Goal: Obtain resource: Download file/media

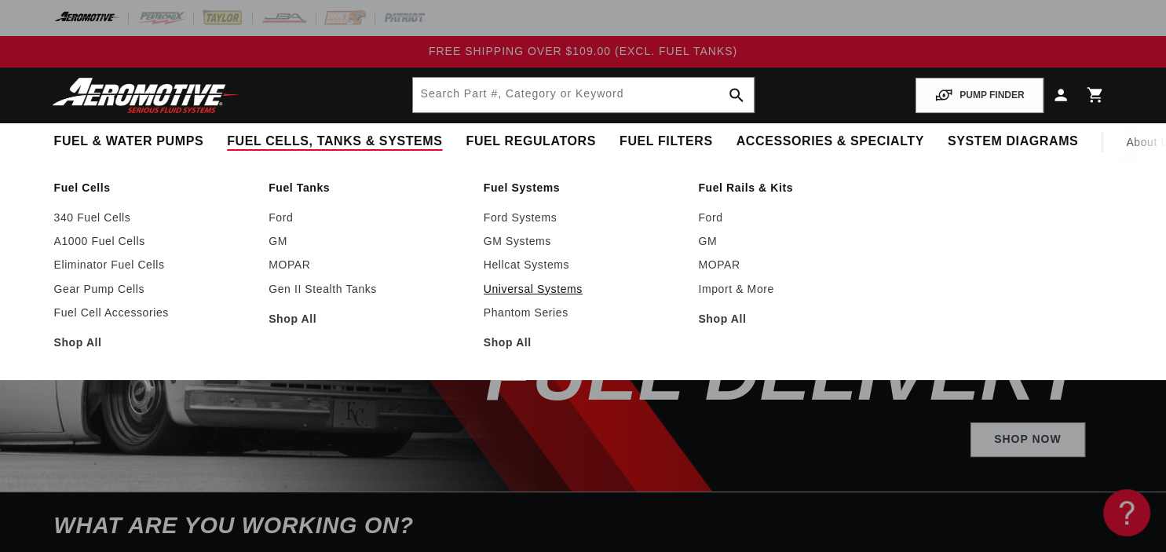
click at [550, 290] on link "Universal Systems" at bounding box center [583, 289] width 199 height 14
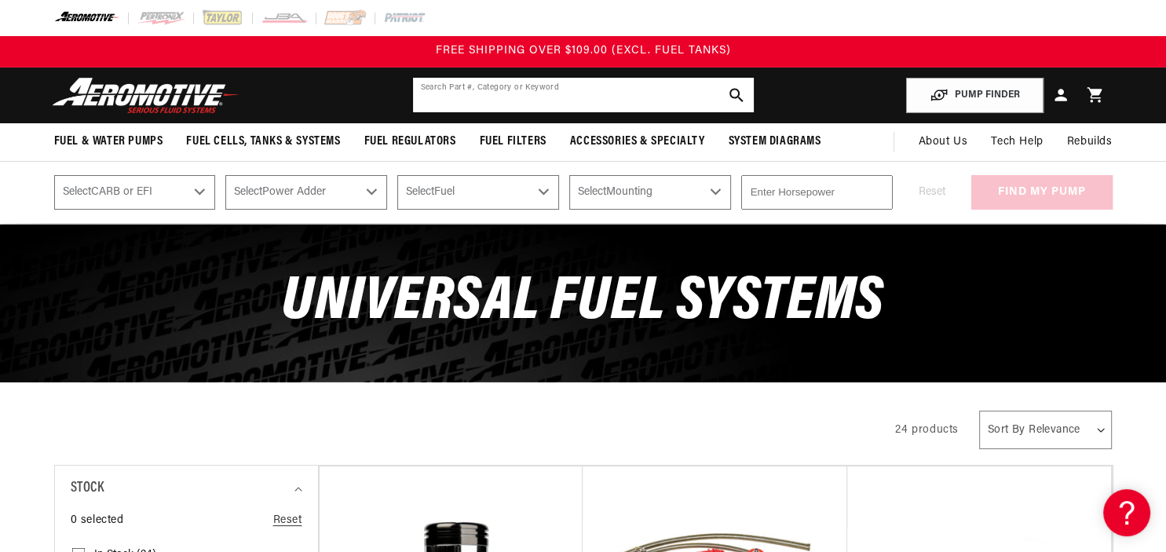
click at [554, 105] on input "text" at bounding box center [583, 95] width 341 height 35
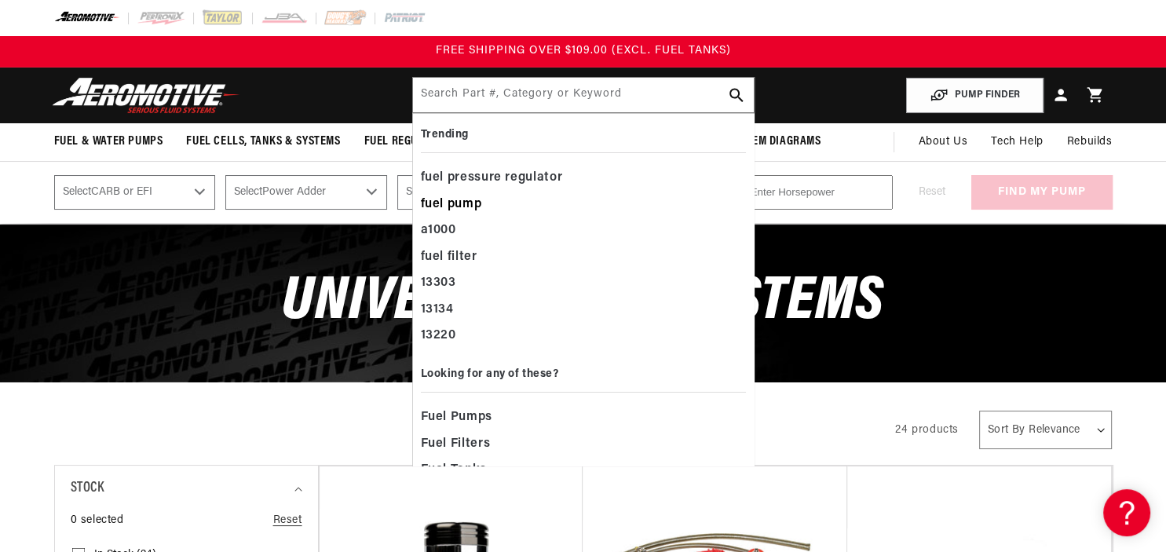
click at [448, 208] on div "fuel pump" at bounding box center [583, 205] width 325 height 27
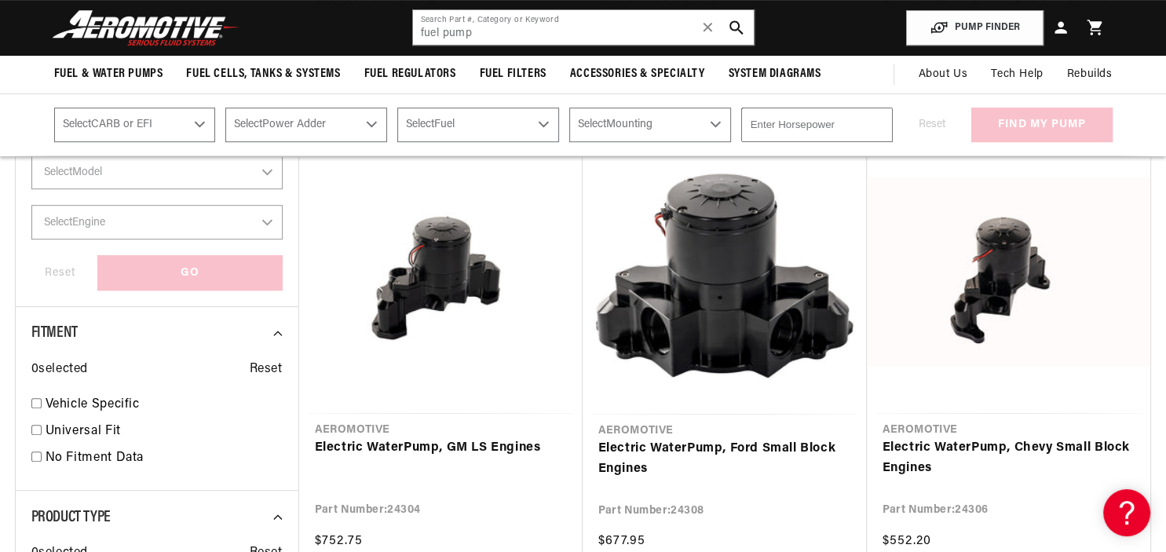
scroll to position [248, 0]
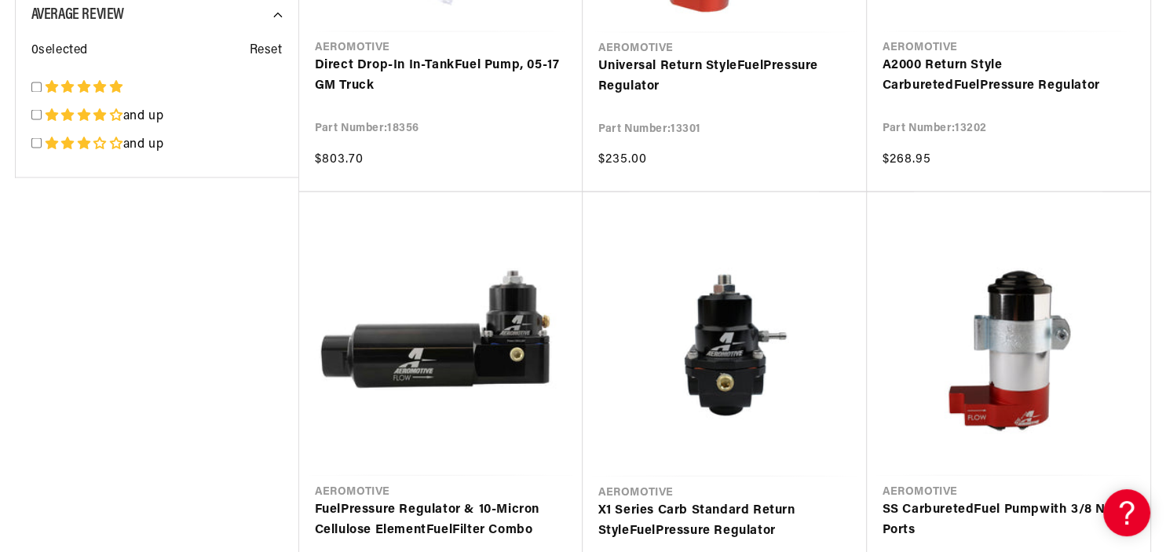
scroll to position [2985, 0]
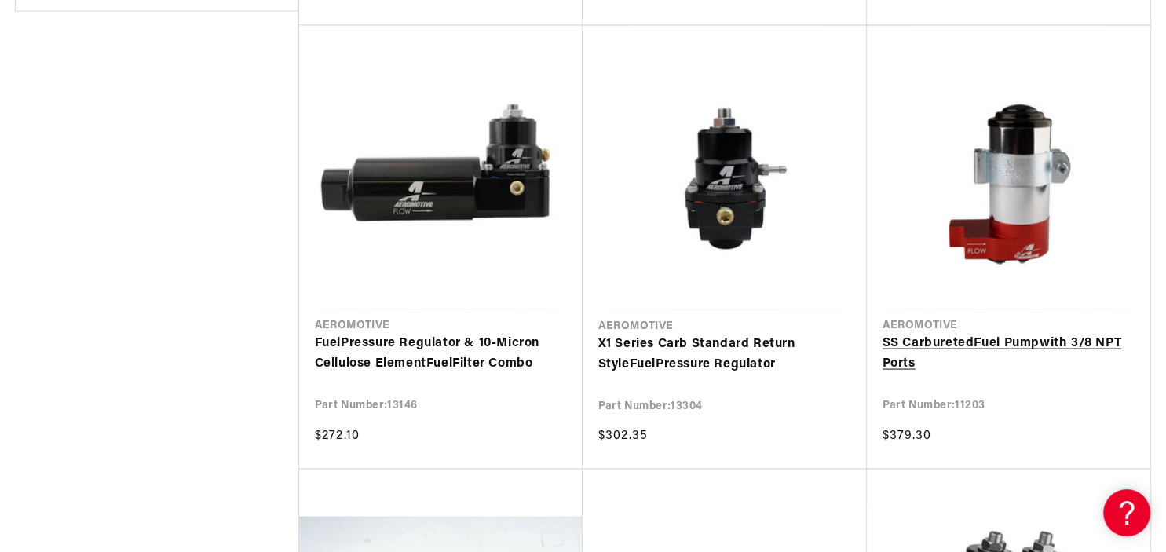
click at [1000, 334] on link "SS Carbureted Fuel Pump with 3/8 NPT Ports" at bounding box center [1009, 354] width 252 height 40
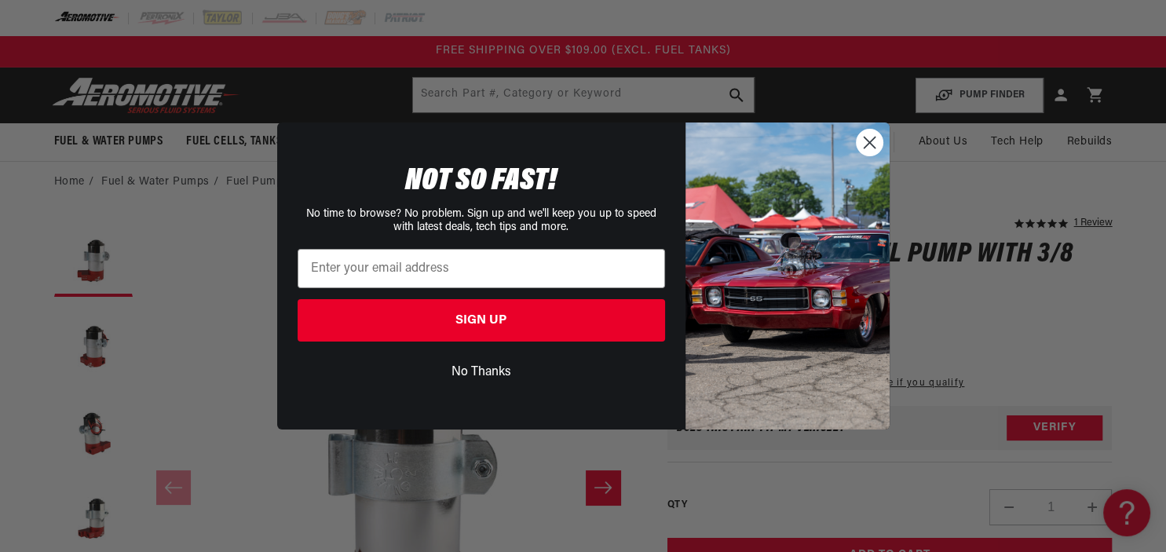
click at [869, 152] on circle "Close dialog" at bounding box center [869, 143] width 26 height 26
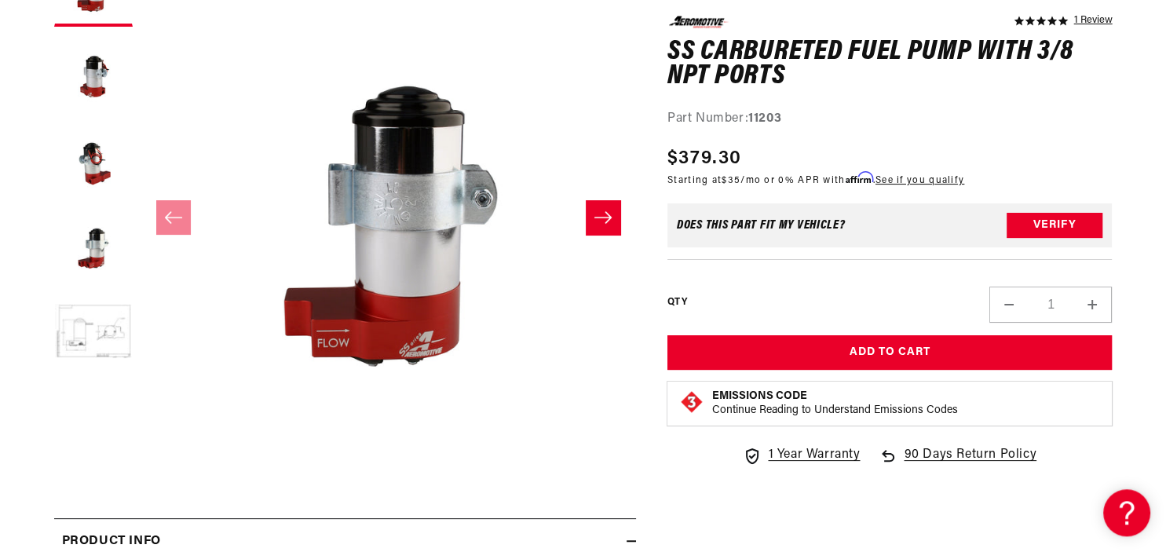
scroll to position [331, 0]
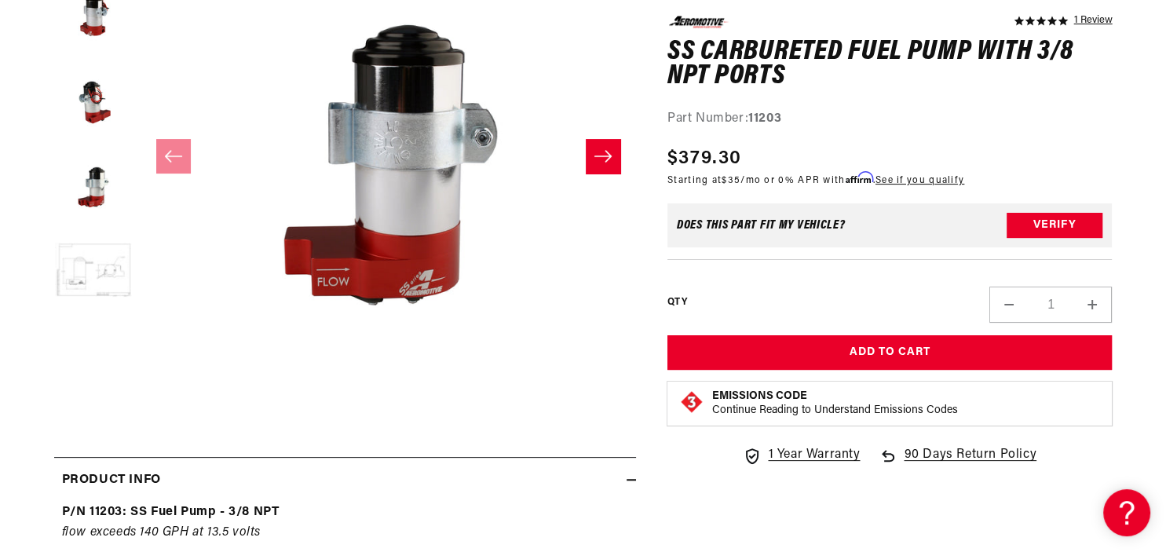
click at [102, 277] on button "Load image 5 in gallery view" at bounding box center [93, 271] width 79 height 79
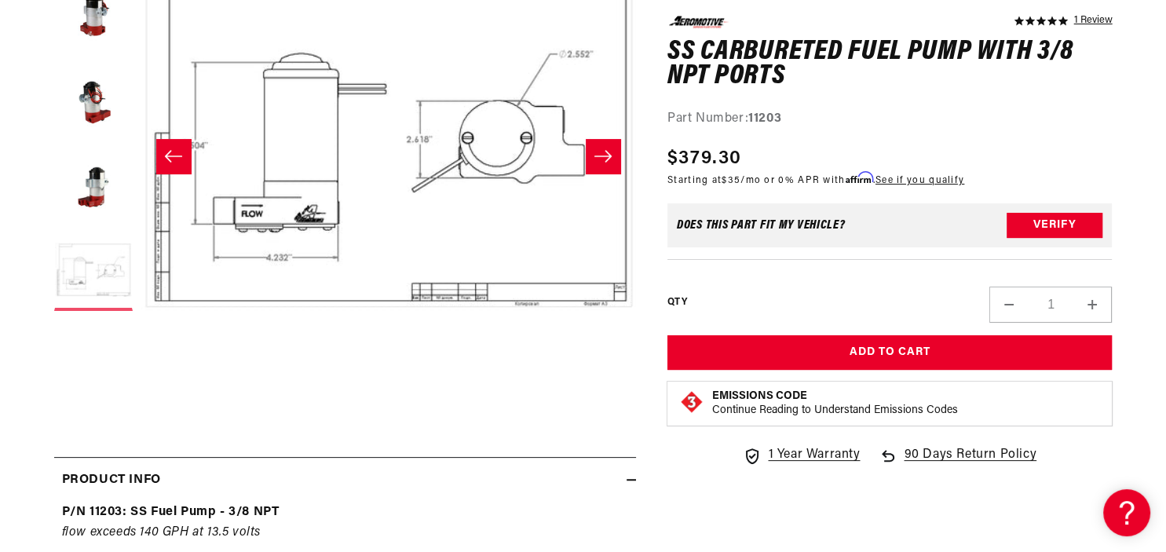
scroll to position [0, 1983]
click at [106, 192] on button "Load image 4 in gallery view" at bounding box center [93, 185] width 79 height 79
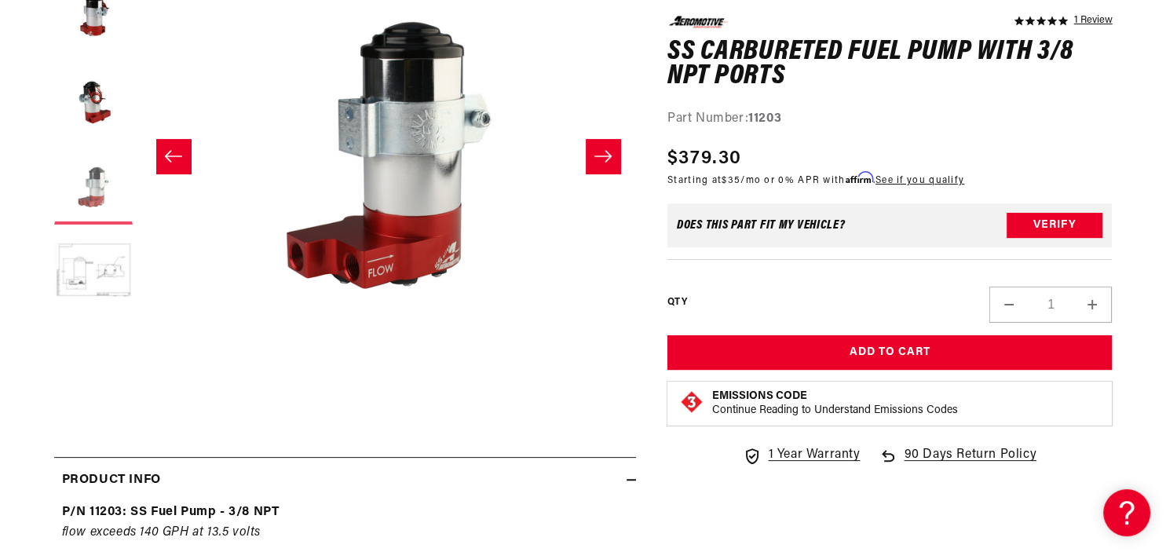
scroll to position [0, 1487]
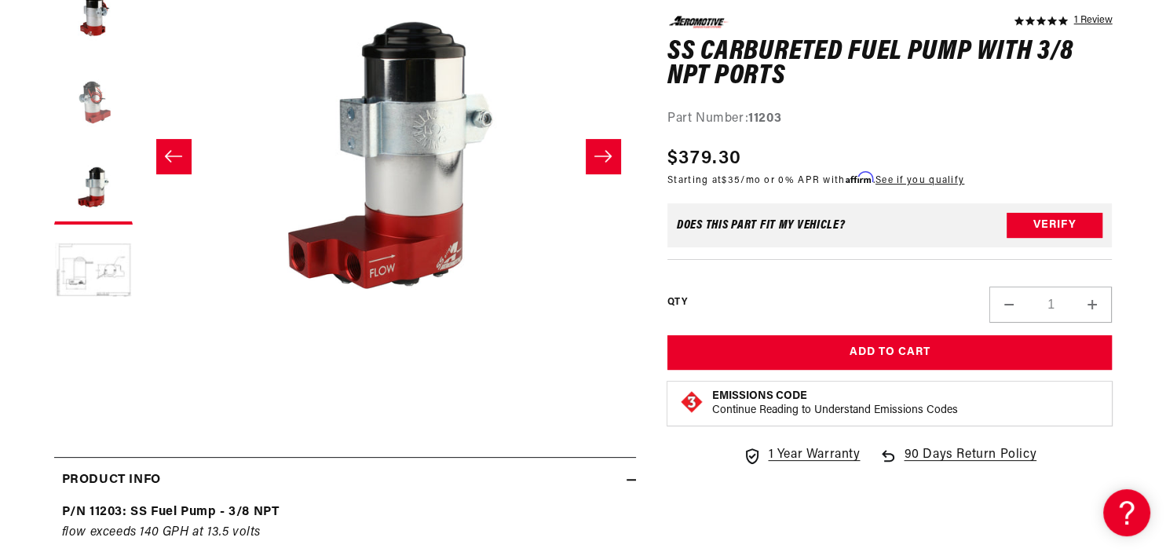
click at [96, 107] on button "Load image 3 in gallery view" at bounding box center [93, 99] width 79 height 79
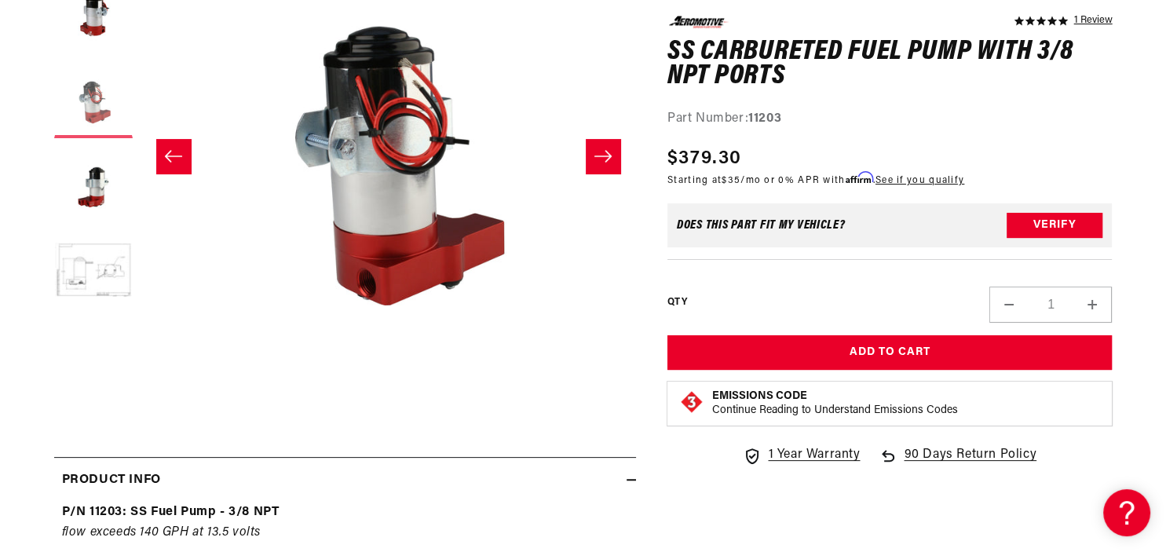
scroll to position [0, 991]
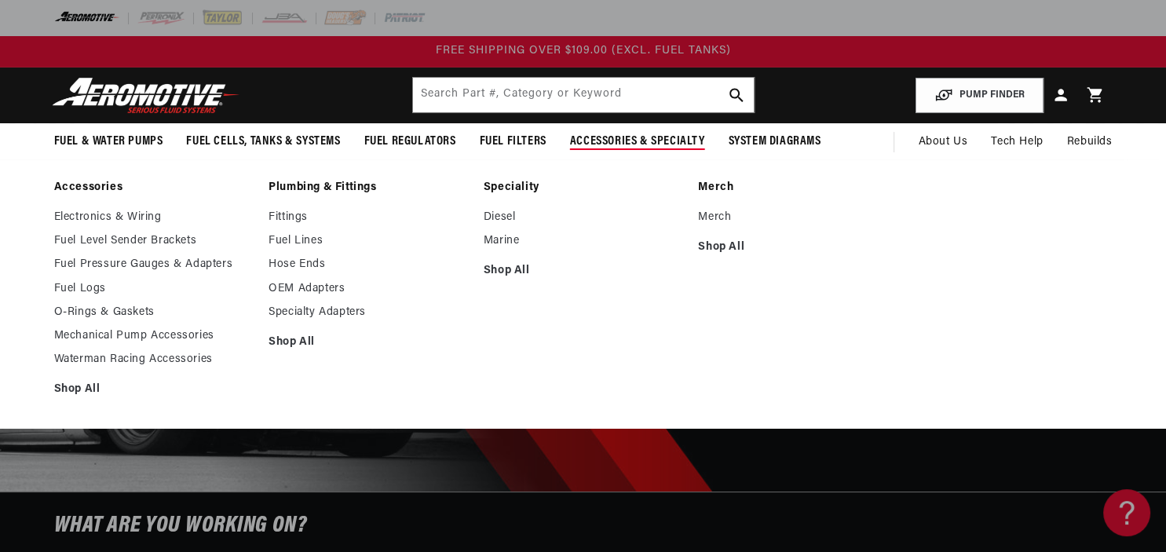
click at [637, 141] on span "Accessories & Specialty" at bounding box center [637, 141] width 135 height 16
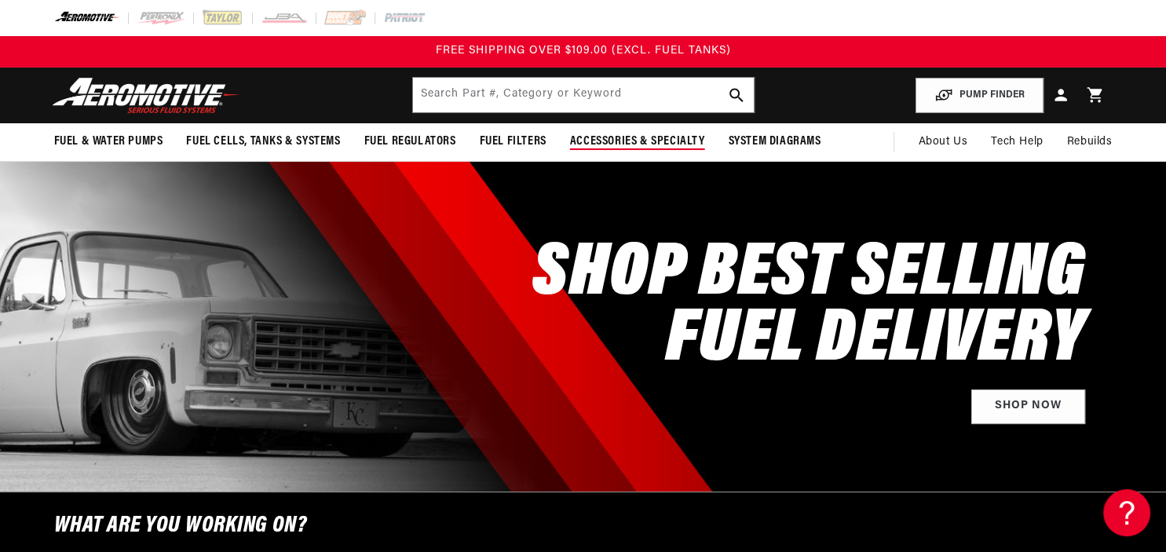
click at [637, 141] on span "Accessories & Specialty" at bounding box center [637, 141] width 135 height 16
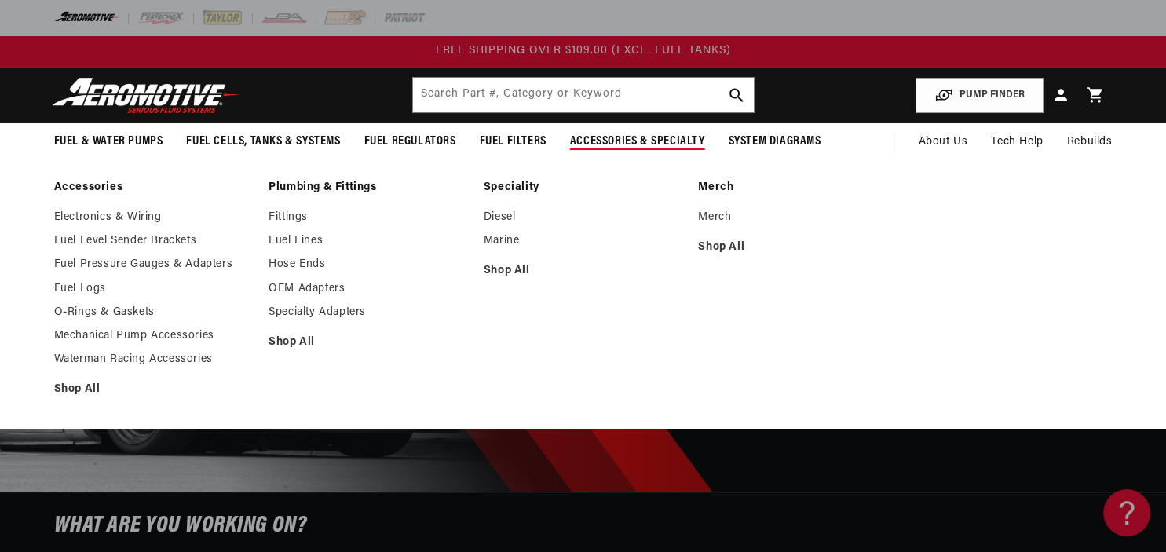
click at [637, 141] on span "Accessories & Specialty" at bounding box center [637, 141] width 135 height 16
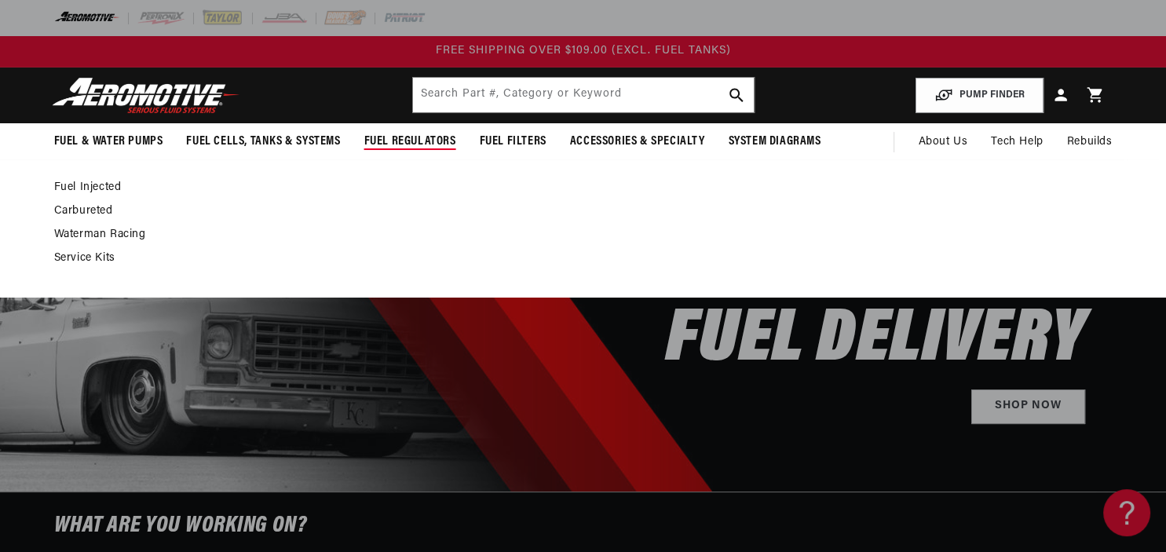
click at [422, 146] on span "Fuel Regulators" at bounding box center [410, 141] width 92 height 16
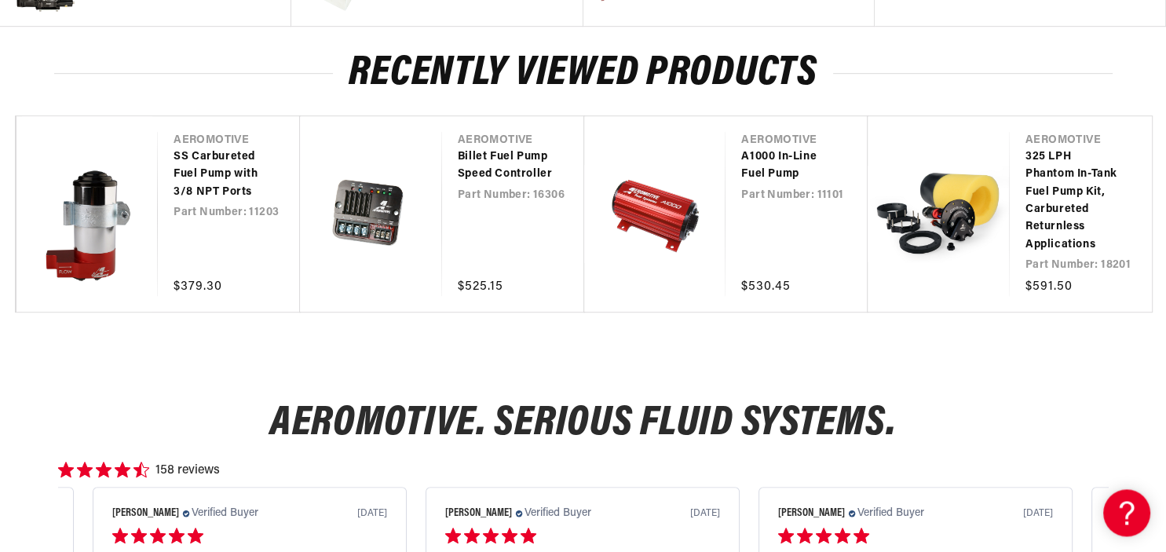
scroll to position [912, 0]
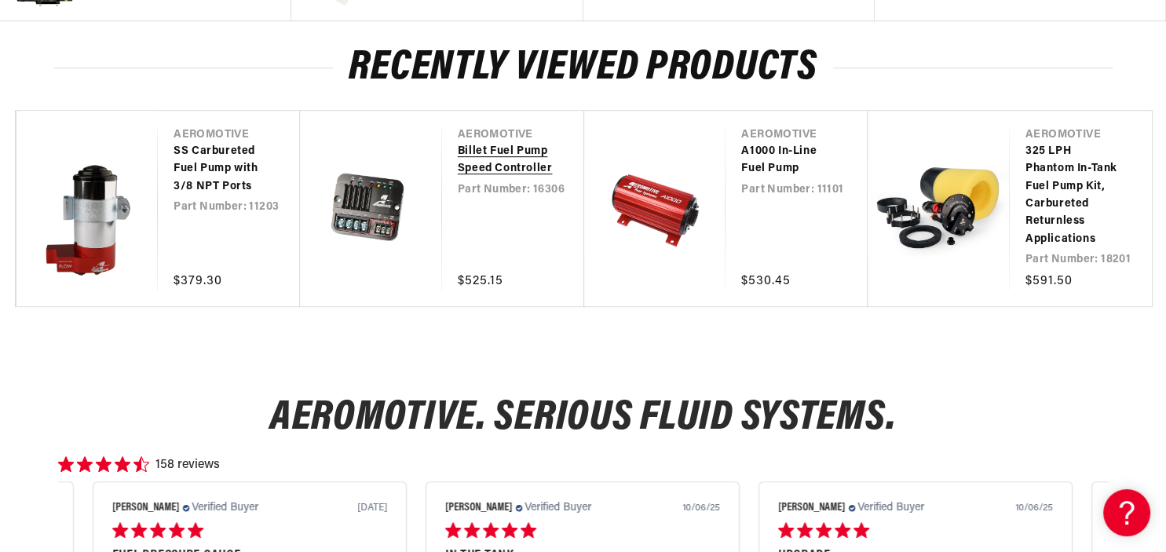
click at [497, 164] on link "Billet Fuel Pump Speed Controller" at bounding box center [505, 160] width 95 height 35
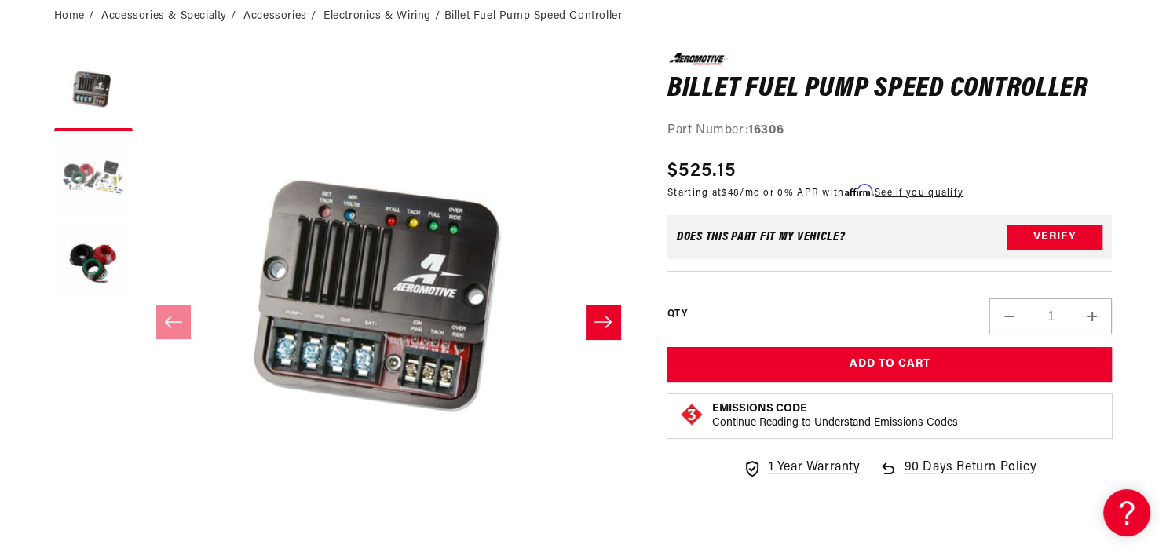
click at [121, 188] on button "Load image 2 in gallery view" at bounding box center [93, 178] width 79 height 79
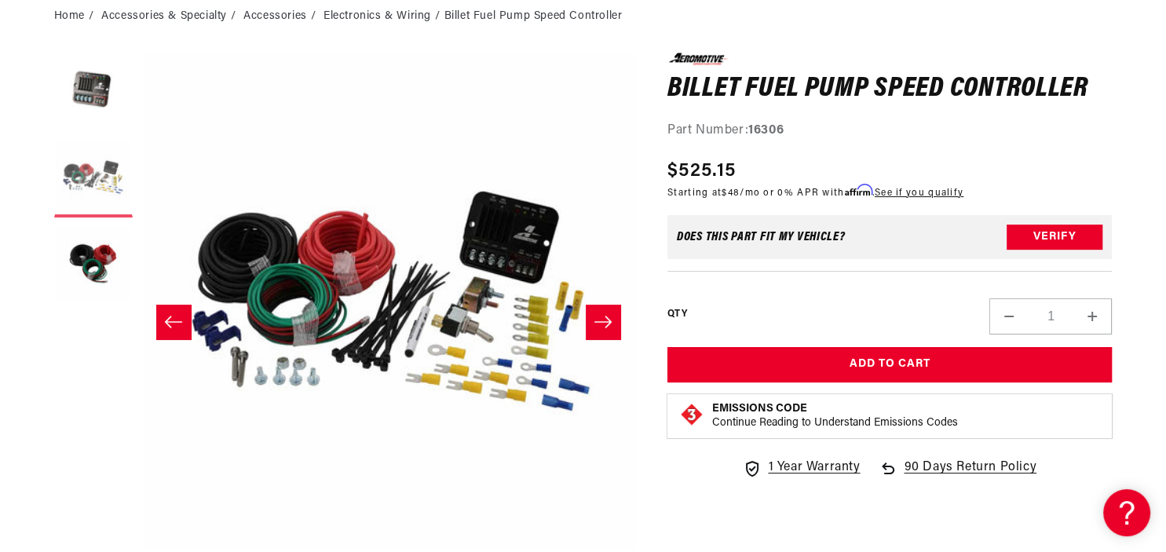
scroll to position [0, 496]
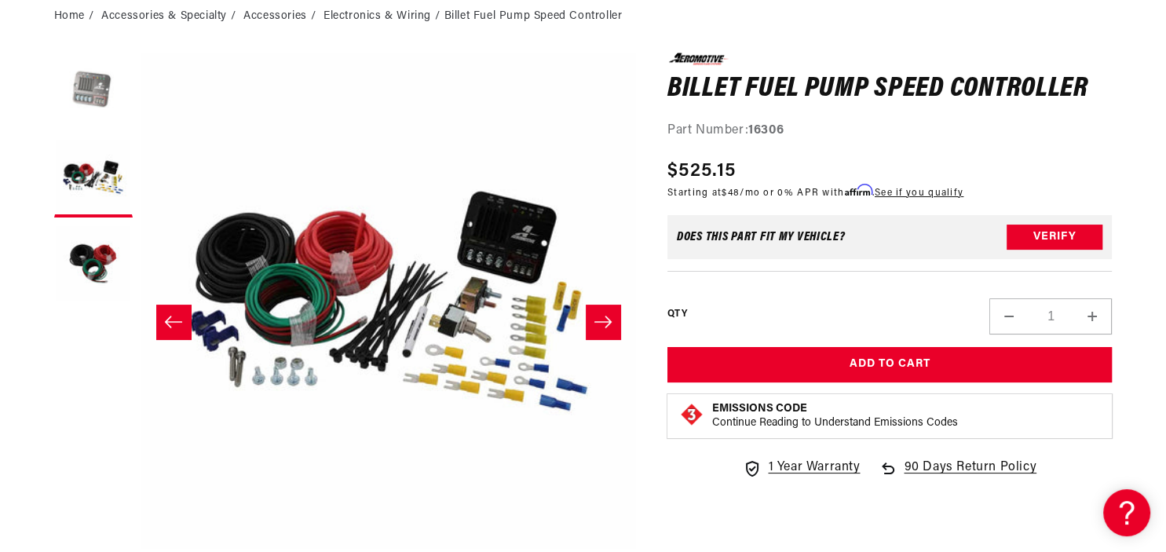
click at [104, 100] on button "Load image 1 in gallery view" at bounding box center [93, 92] width 79 height 79
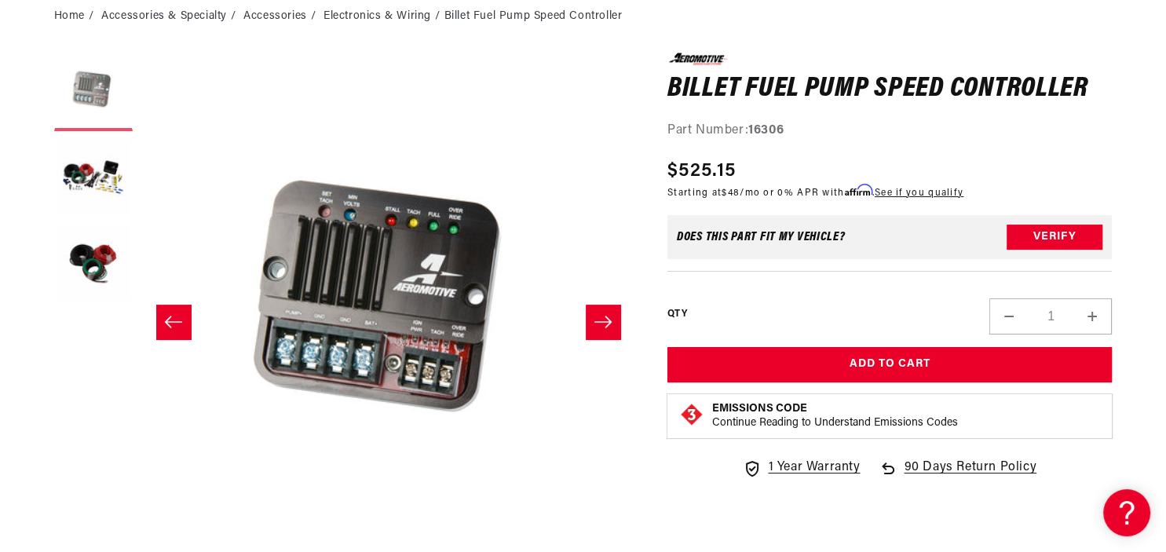
scroll to position [0, 0]
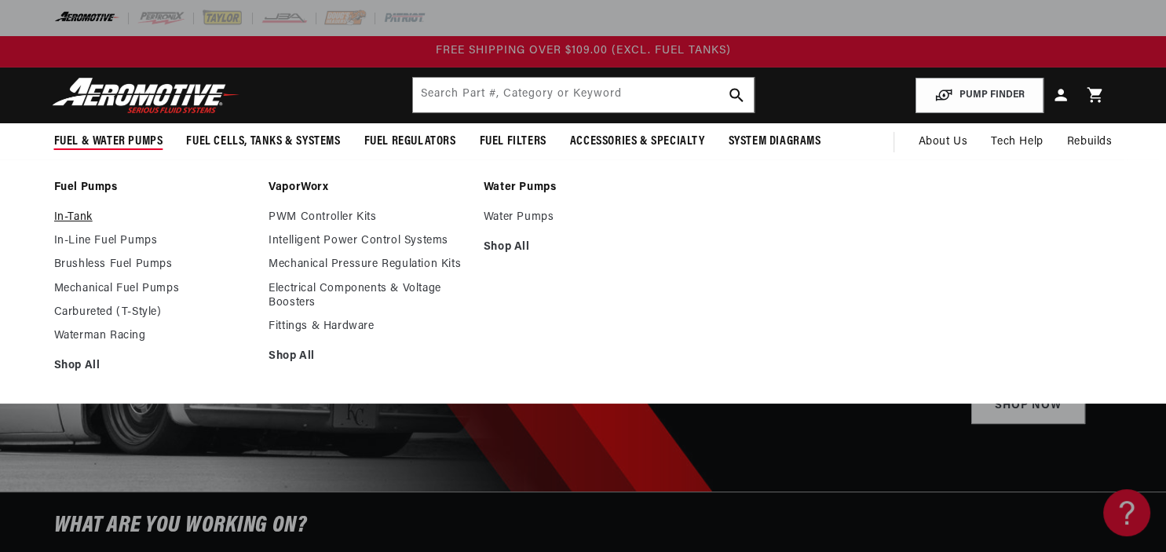
click at [73, 218] on link "In-Tank" at bounding box center [153, 217] width 199 height 14
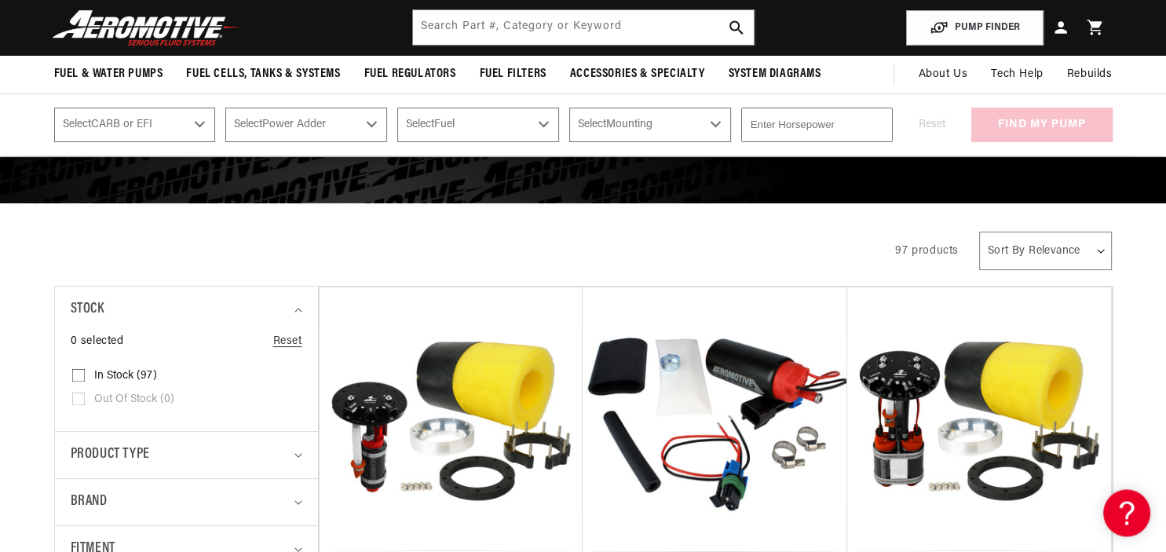
scroll to position [166, 0]
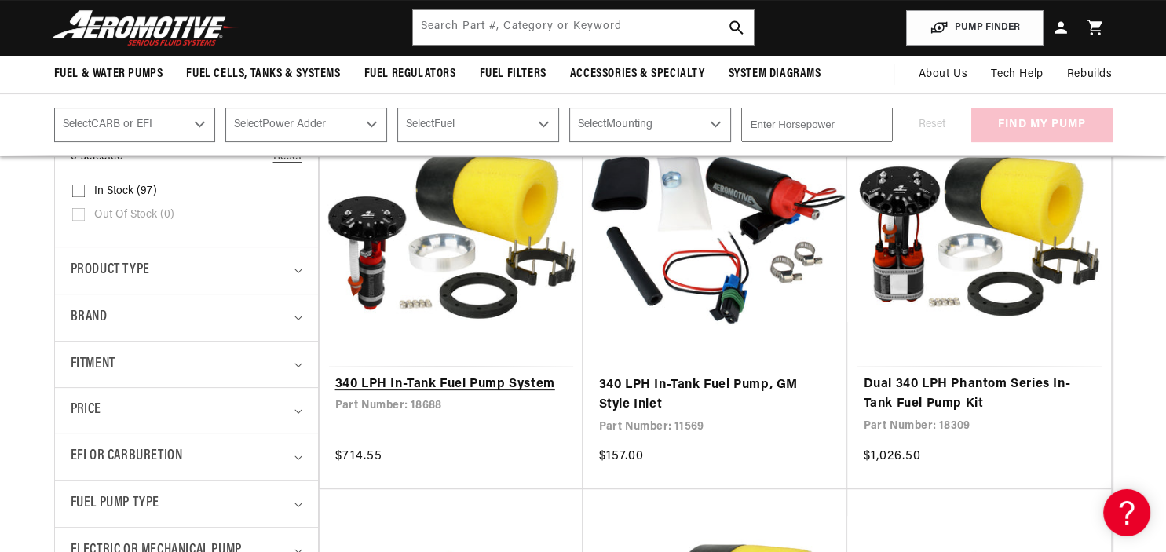
scroll to position [331, 0]
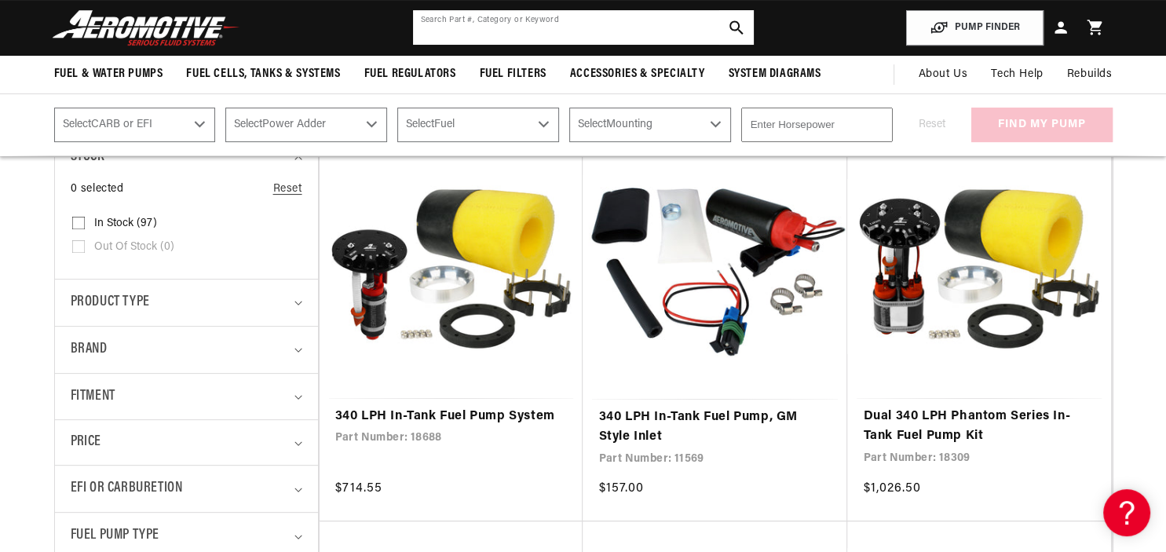
click at [477, 28] on input "text" at bounding box center [583, 27] width 341 height 35
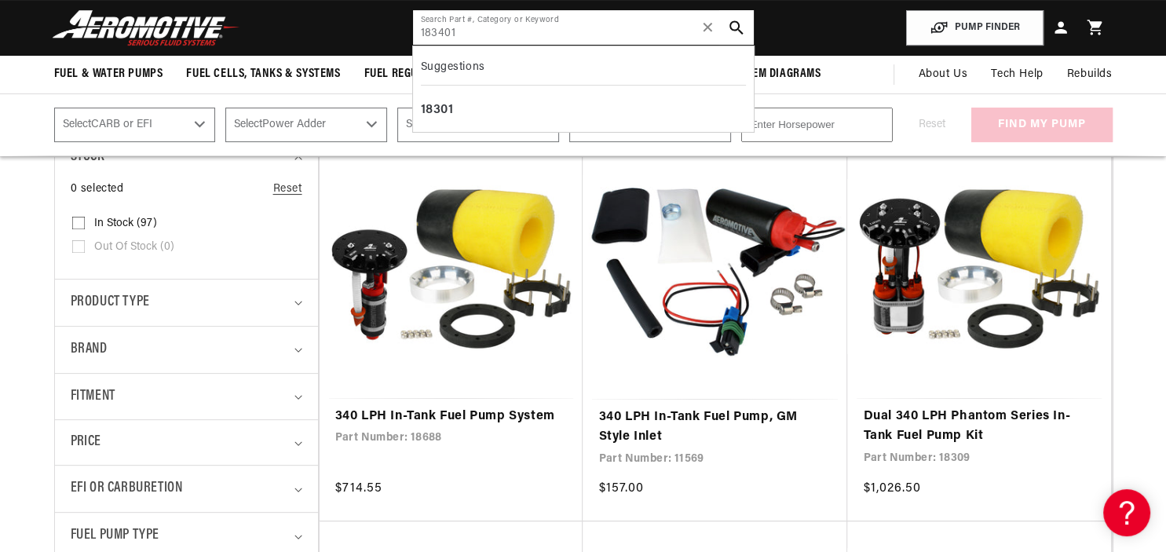
type input "183401"
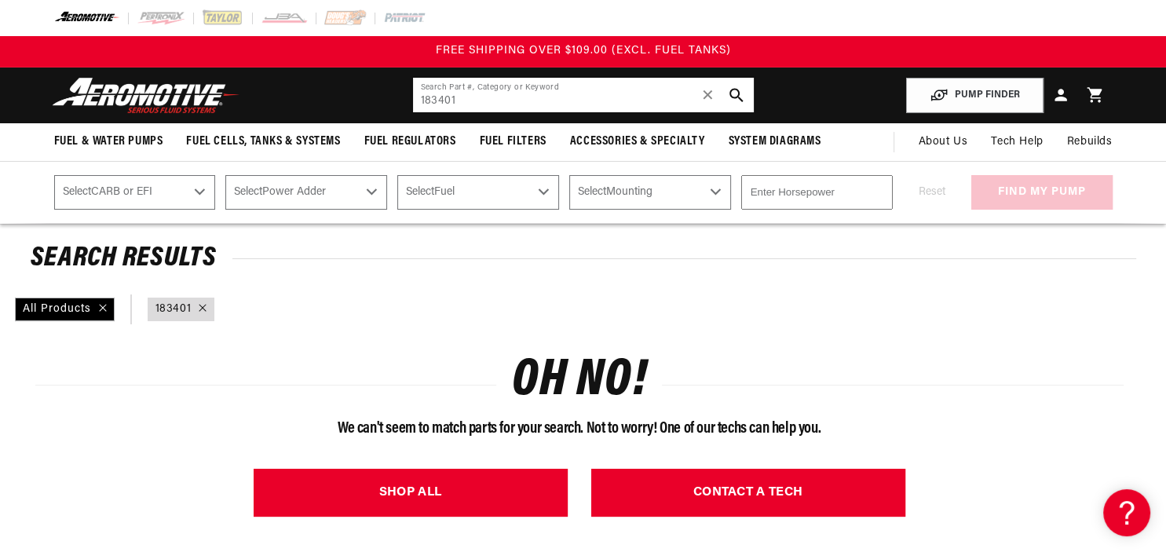
click at [435, 102] on input "183401" at bounding box center [583, 95] width 341 height 35
click at [433, 101] on input "183401" at bounding box center [583, 95] width 341 height 35
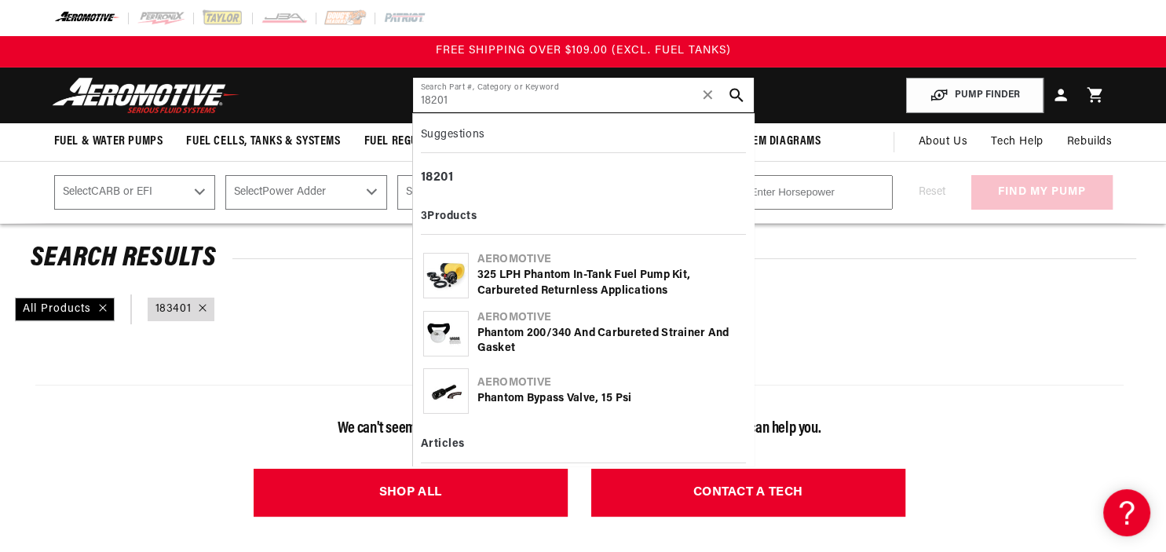
type input "18201"
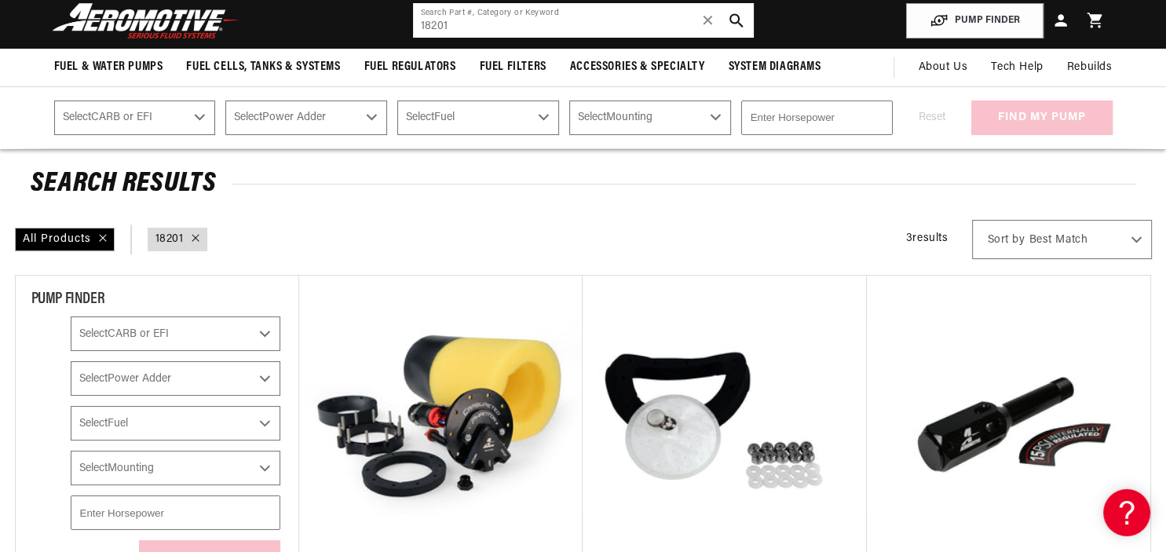
scroll to position [248, 0]
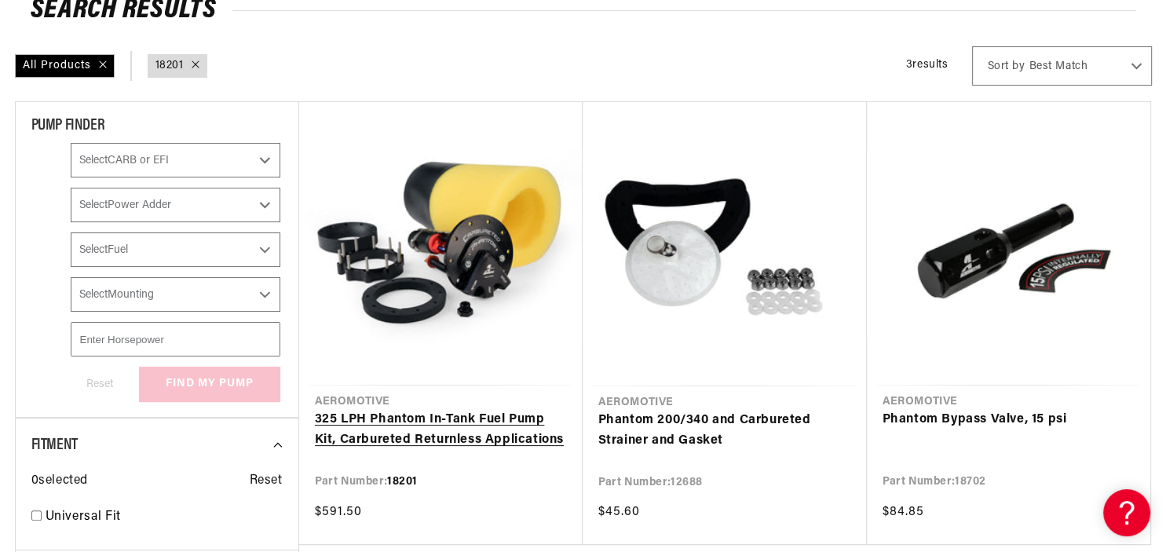
click at [454, 410] on link "325 LPH Phantom In-Tank Fuel Pump Kit, Carbureted Returnless Applications" at bounding box center [441, 430] width 252 height 40
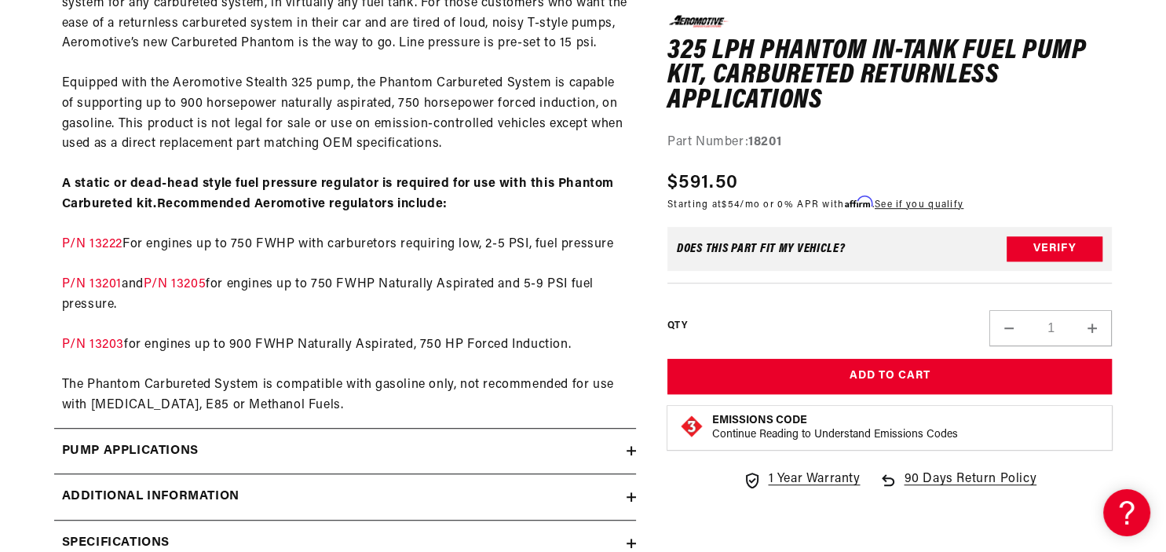
scroll to position [912, 0]
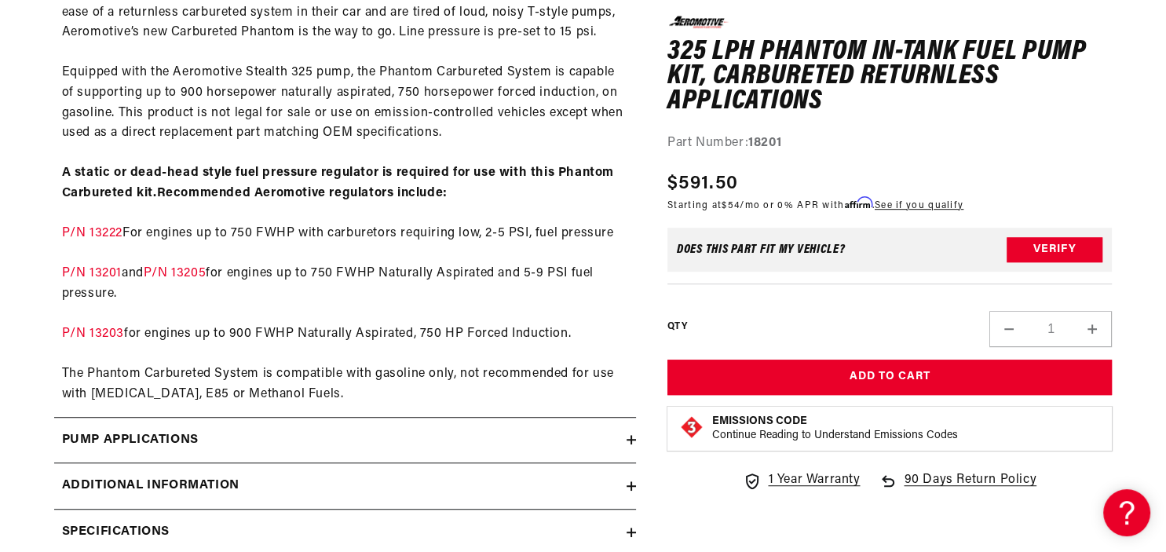
click at [627, 443] on icon at bounding box center [631, 439] width 9 height 9
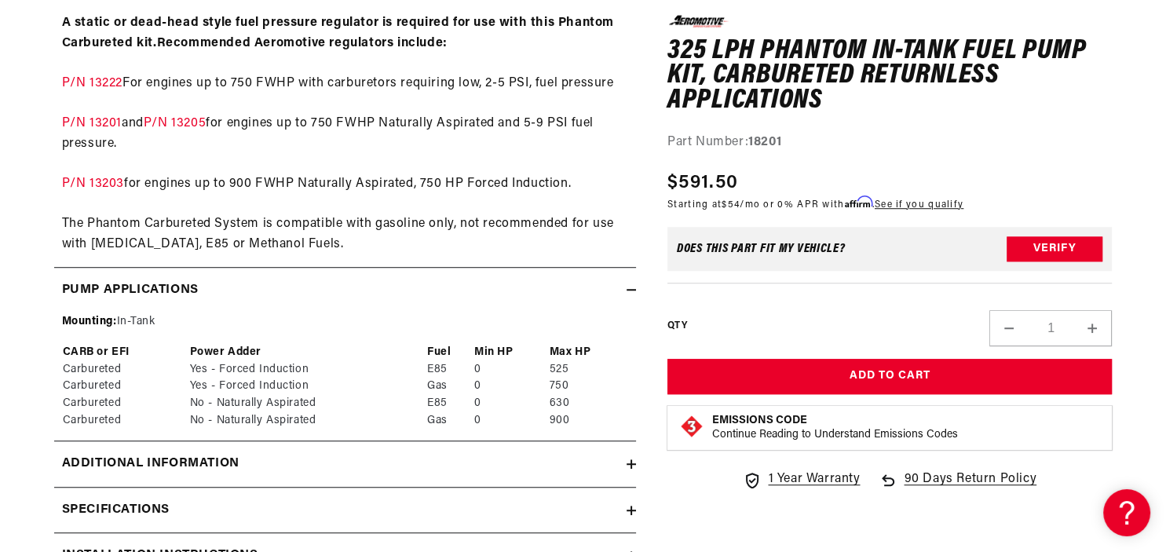
scroll to position [1077, 0]
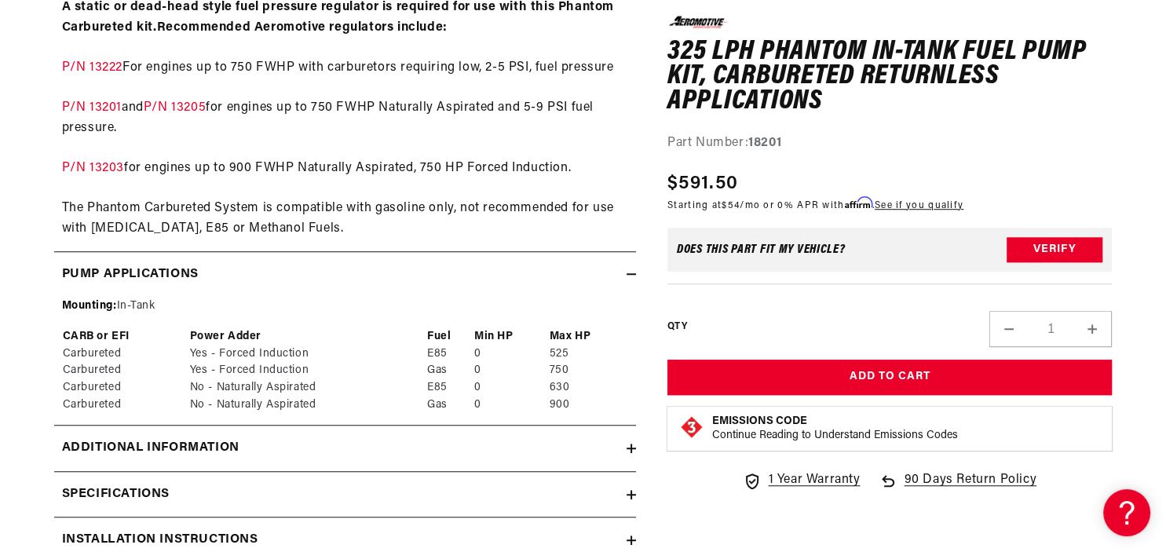
click at [628, 448] on icon at bounding box center [631, 448] width 9 height 9
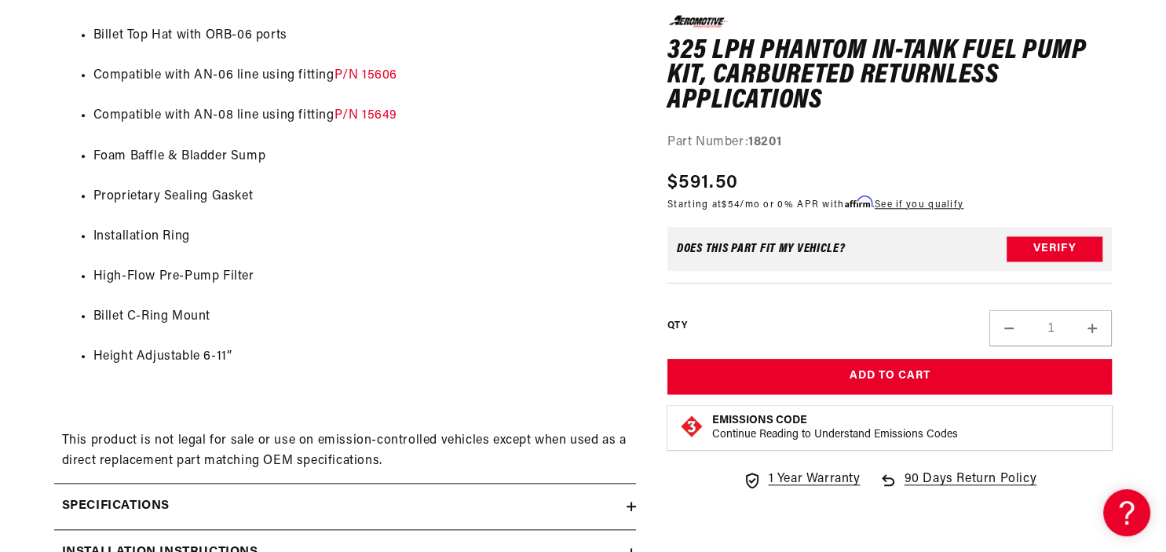
scroll to position [1658, 0]
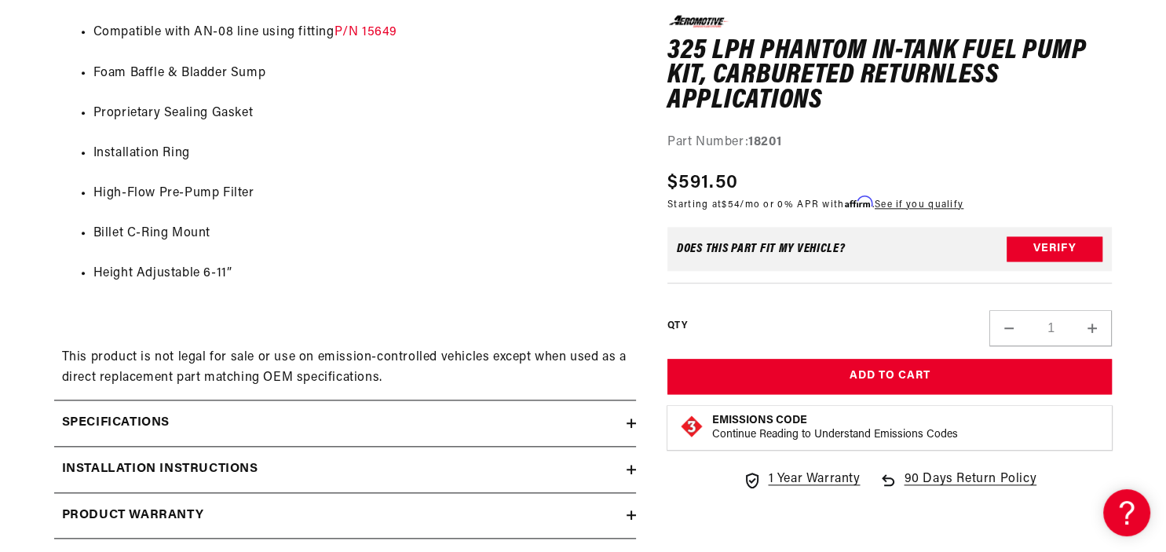
click at [628, 470] on icon at bounding box center [631, 470] width 9 height 0
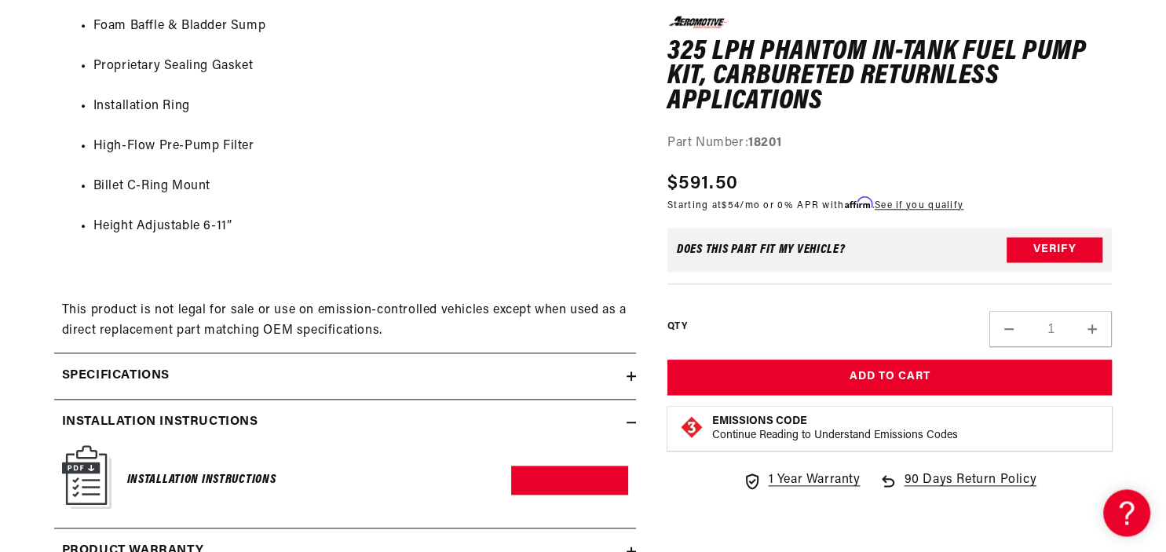
scroll to position [1824, 0]
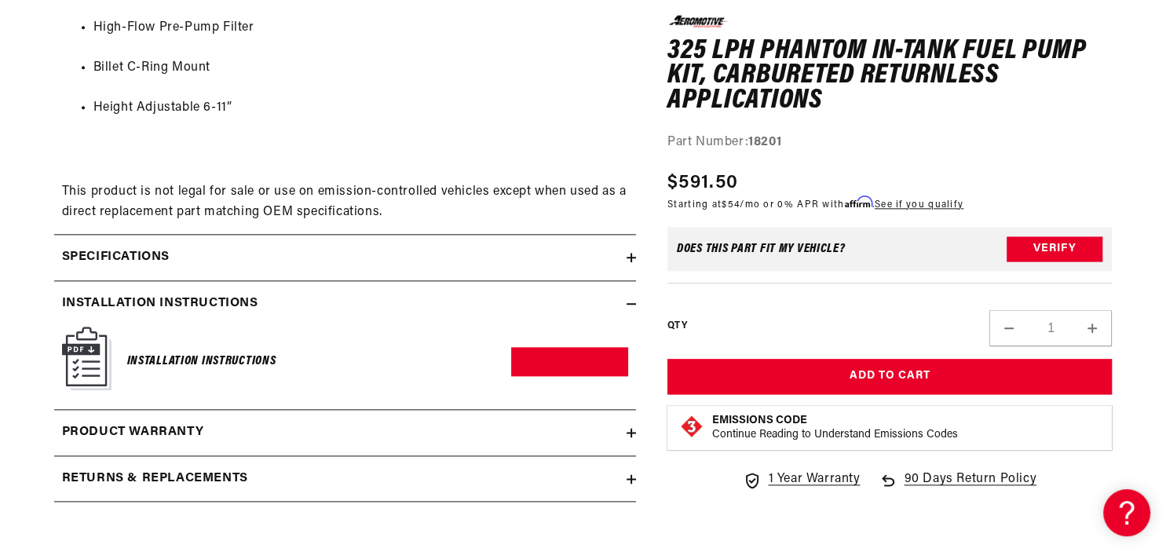
click at [77, 384] on img at bounding box center [86, 359] width 49 height 64
click at [558, 375] on link "Download PDF" at bounding box center [569, 361] width 117 height 29
